Goal: Use online tool/utility

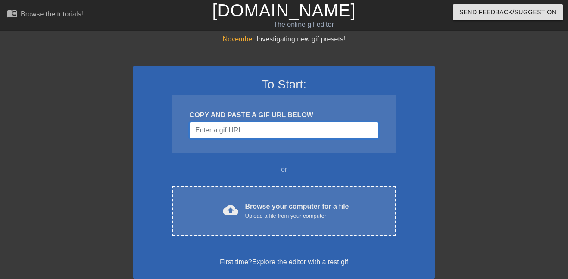
click at [248, 129] on input "Username" at bounding box center [283, 130] width 189 height 16
click at [258, 127] on input "Username" at bounding box center [283, 130] width 189 height 16
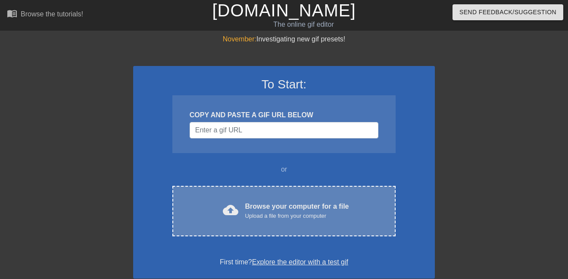
click at [268, 211] on div "Upload a file from your computer" at bounding box center [297, 215] width 104 height 9
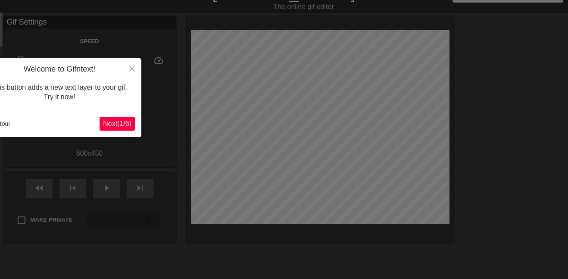
scroll to position [21, 0]
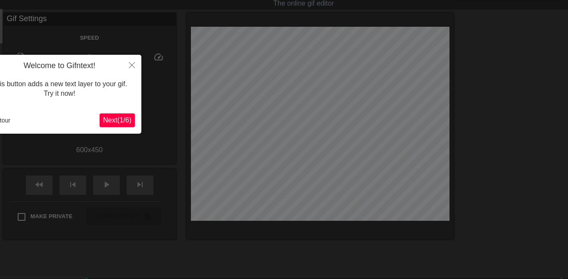
click at [122, 124] on button "Next ( 1 / 6 )" at bounding box center [116, 120] width 35 height 14
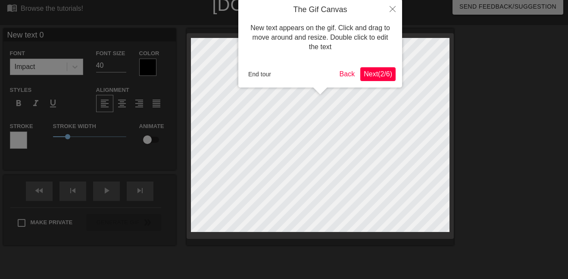
scroll to position [0, 0]
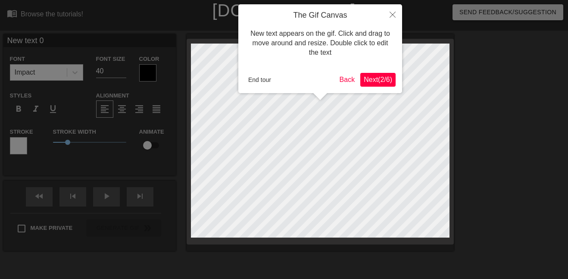
click at [378, 77] on span "Next ( 2 / 6 )" at bounding box center [377, 79] width 28 height 7
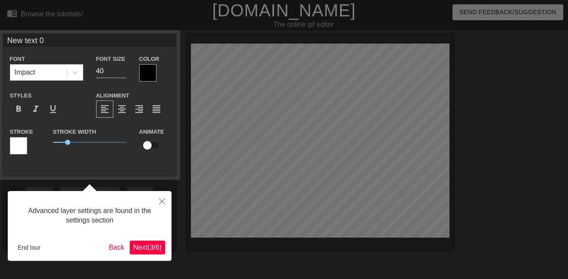
scroll to position [21, 0]
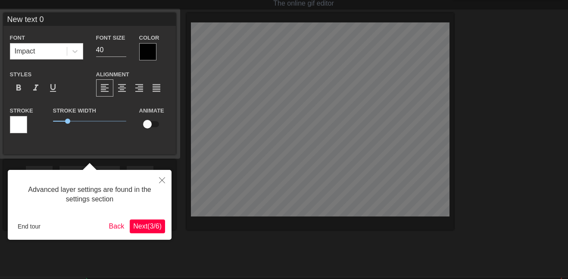
click at [155, 220] on button "Next ( 3 / 6 )" at bounding box center [147, 226] width 35 height 14
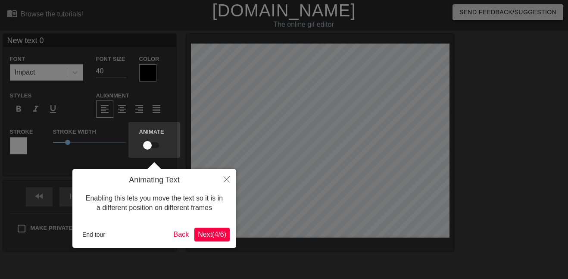
click at [210, 233] on span "Next ( 4 / 6 )" at bounding box center [212, 233] width 28 height 7
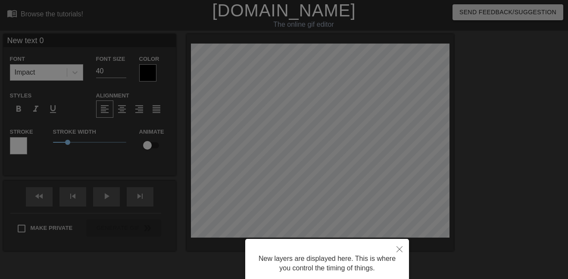
scroll to position [72, 0]
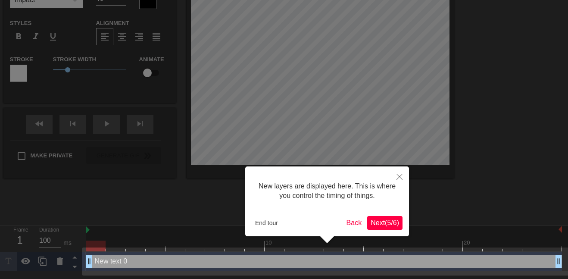
click at [371, 223] on span "Next ( 5 / 6 )" at bounding box center [384, 222] width 28 height 7
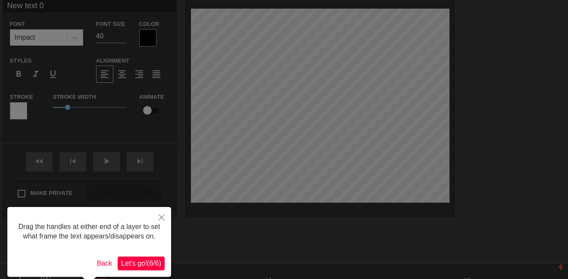
scroll to position [69, 0]
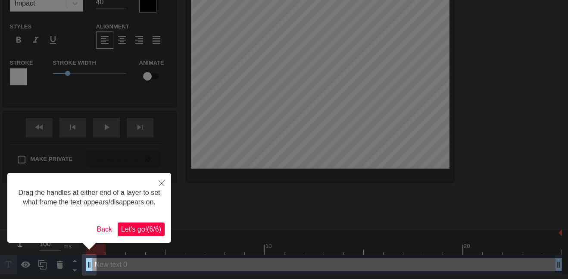
click at [153, 229] on span "Let's go! ( 6 / 6 )" at bounding box center [141, 228] width 40 height 7
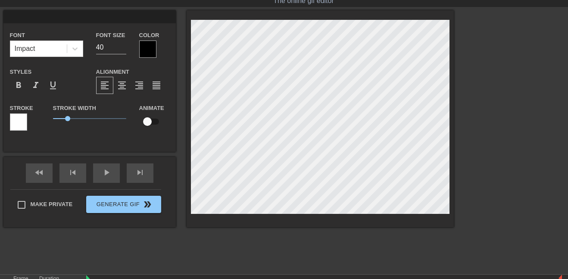
scroll to position [0, 0]
type input "S"
type textarea "S"
type input "Sh"
type textarea "Sh"
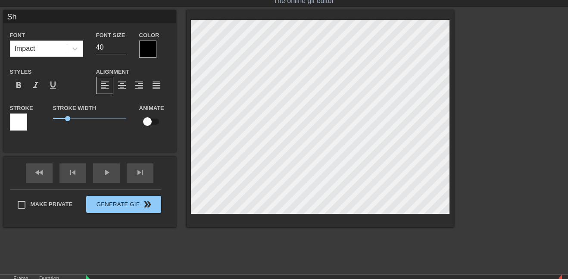
type input "Sha"
type textarea "Sha"
type input "Shad"
type textarea "Shad"
type input "Shado"
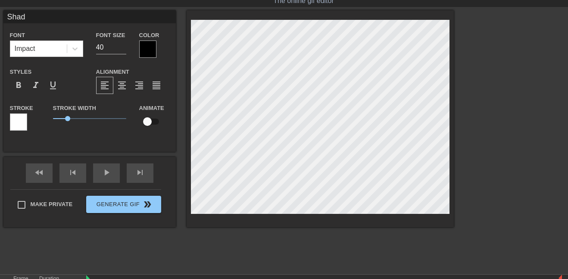
type textarea "Shado"
type input "Shadow"
type textarea "Shadow"
type input "Shadow!"
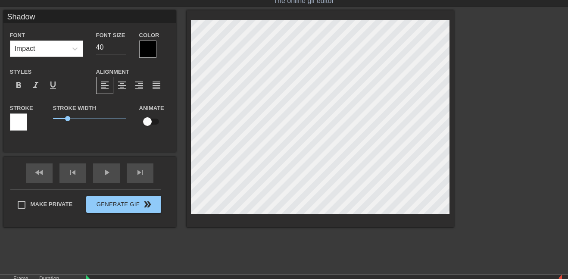
type textarea "Shadow!"
click at [146, 123] on input "checkbox" at bounding box center [147, 121] width 49 height 16
checkbox input "true"
click at [133, 142] on div "Shadow! Font Impact Font Size 40 Color Styles format_bold format_italic format_…" at bounding box center [89, 80] width 172 height 141
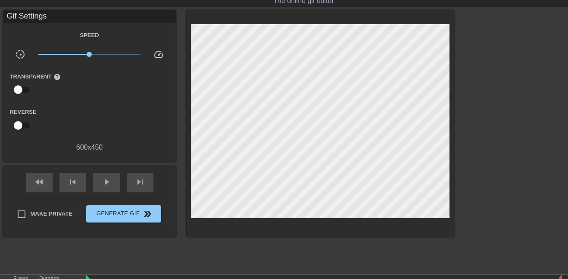
click at [201, 243] on div "title add_circle image add_circle crop photo_size_select_large help keyboard Gi…" at bounding box center [214, 139] width 478 height 258
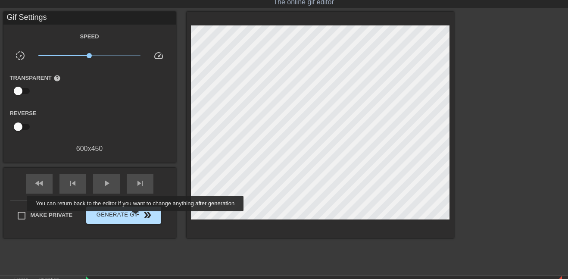
scroll to position [22, 0]
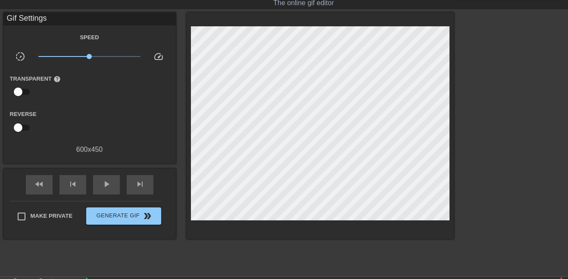
click at [80, 150] on div "600 x 450" at bounding box center [89, 149] width 172 height 10
drag, startPoint x: 80, startPoint y: 150, endPoint x: 121, endPoint y: 151, distance: 40.9
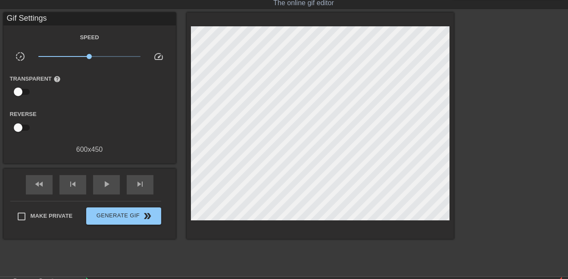
click at [121, 151] on div "600 x 450" at bounding box center [89, 149] width 172 height 10
click at [20, 128] on input "checkbox" at bounding box center [18, 127] width 49 height 16
click at [20, 128] on input "checkbox" at bounding box center [26, 127] width 49 height 16
checkbox input "false"
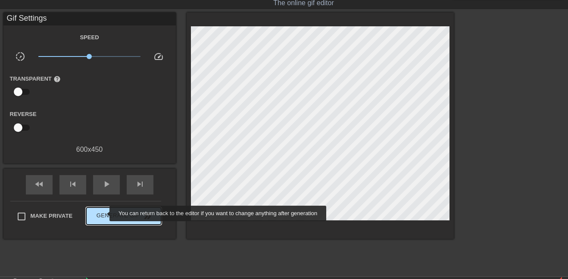
click at [104, 213] on span "Generate Gif double_arrow" at bounding box center [124, 216] width 68 height 10
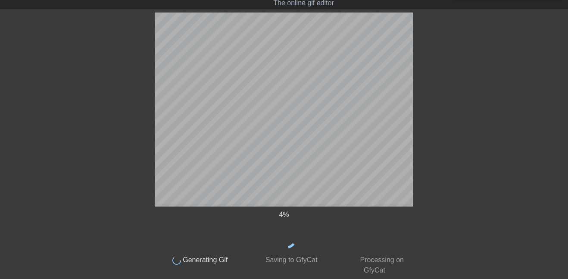
scroll to position [18, 0]
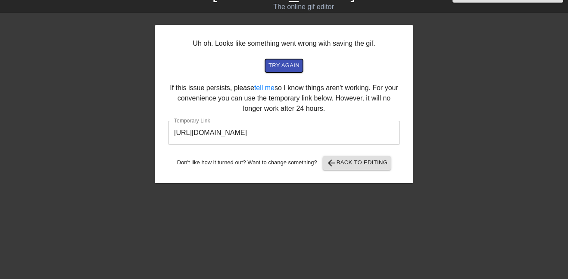
click at [292, 66] on span "try again" at bounding box center [283, 66] width 31 height 10
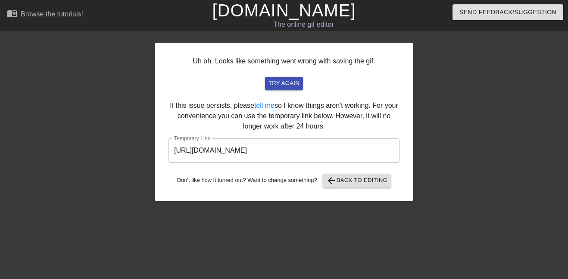
scroll to position [1, 0]
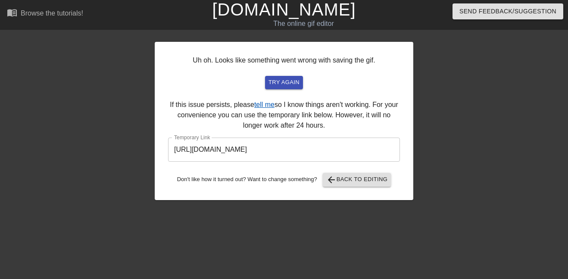
click at [267, 106] on link "tell me" at bounding box center [264, 104] width 20 height 7
